Goal: Task Accomplishment & Management: Manage account settings

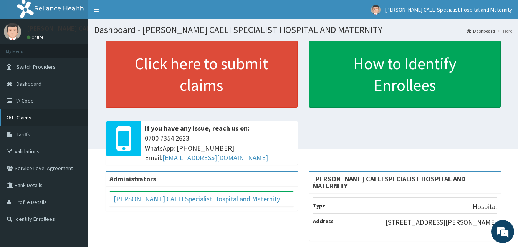
click at [17, 116] on span "Claims" at bounding box center [24, 117] width 15 height 7
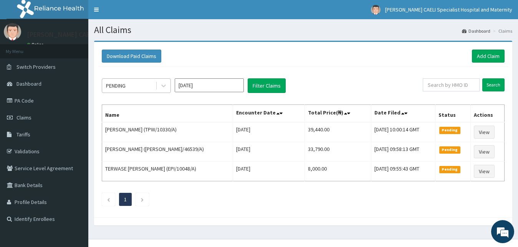
click at [126, 91] on div "PENDING" at bounding box center [128, 86] width 53 height 12
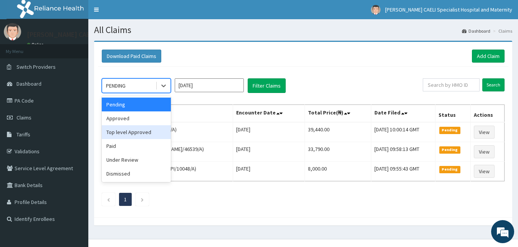
click at [130, 133] on div "Top level Approved" at bounding box center [136, 132] width 69 height 14
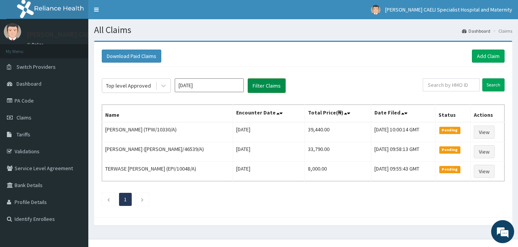
click at [262, 91] on button "Filter Claims" at bounding box center [267, 85] width 38 height 15
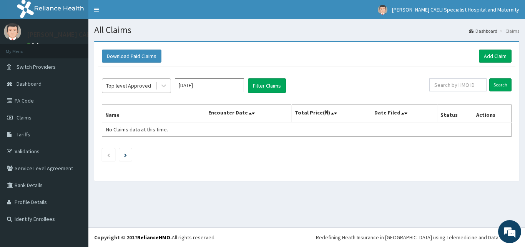
click at [129, 83] on div "Top level Approved" at bounding box center [128, 86] width 45 height 8
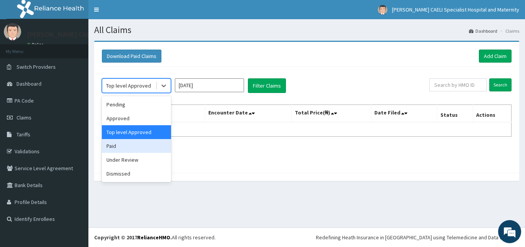
click at [123, 145] on div "Paid" at bounding box center [136, 146] width 69 height 14
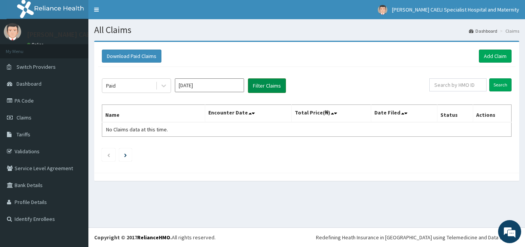
click at [262, 91] on button "Filter Claims" at bounding box center [267, 85] width 38 height 15
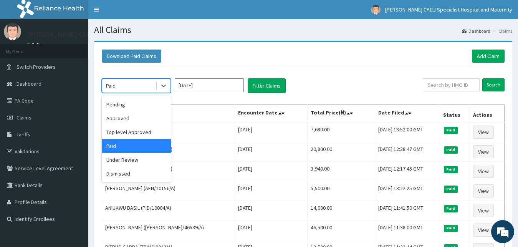
click at [140, 86] on div "Paid" at bounding box center [128, 86] width 53 height 12
click at [139, 118] on div "Approved" at bounding box center [136, 118] width 69 height 14
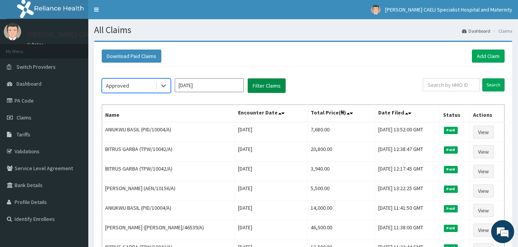
click at [258, 89] on button "Filter Claims" at bounding box center [267, 85] width 38 height 15
